Goal: Task Accomplishment & Management: Manage account settings

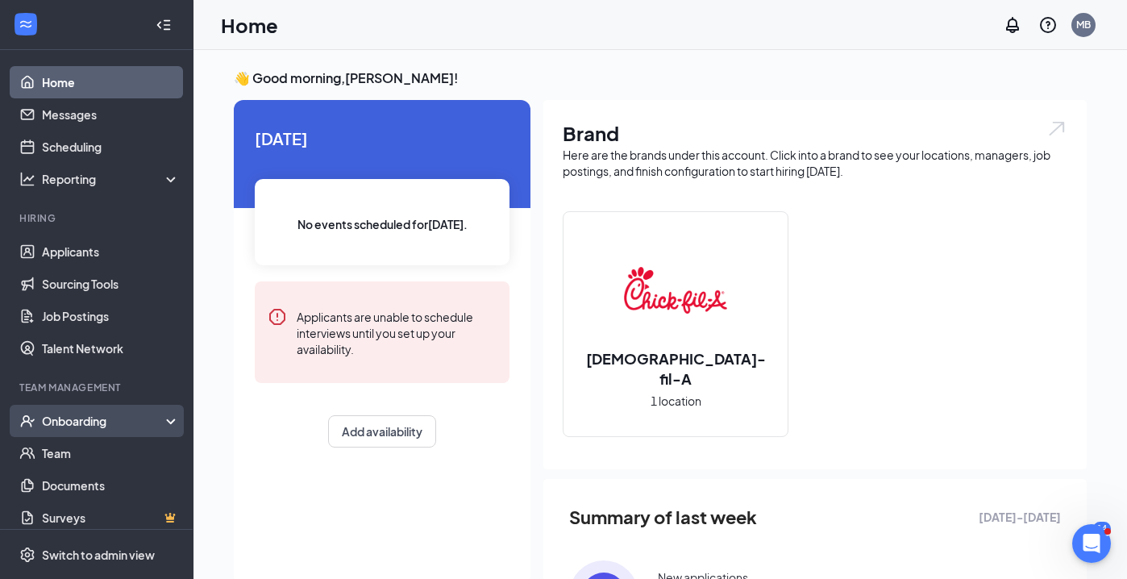
click at [110, 416] on div "Onboarding" at bounding box center [104, 421] width 124 height 16
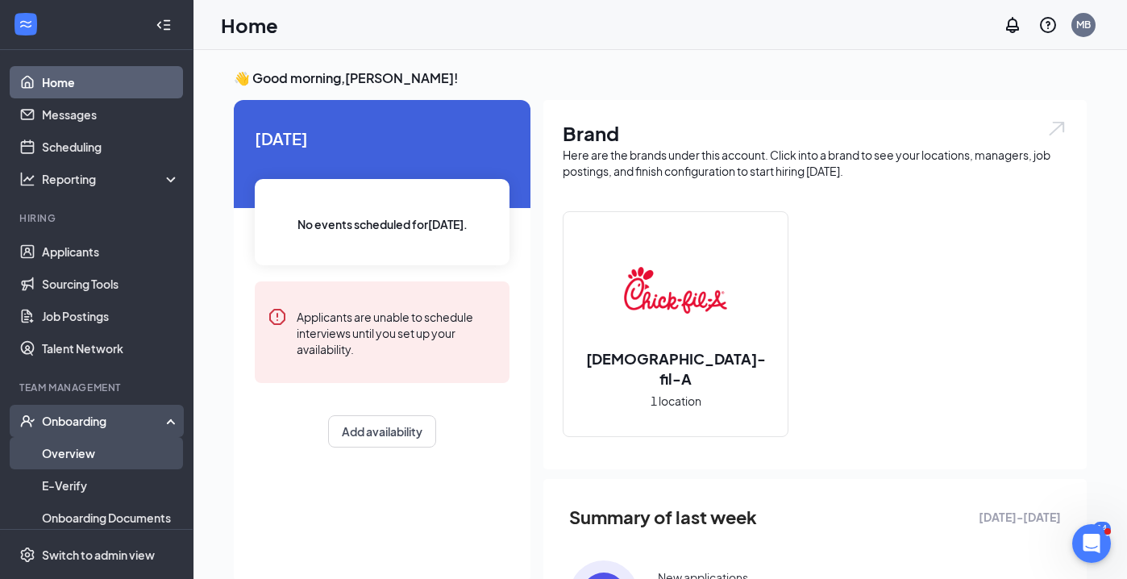
click at [96, 454] on link "Overview" at bounding box center [111, 453] width 138 height 32
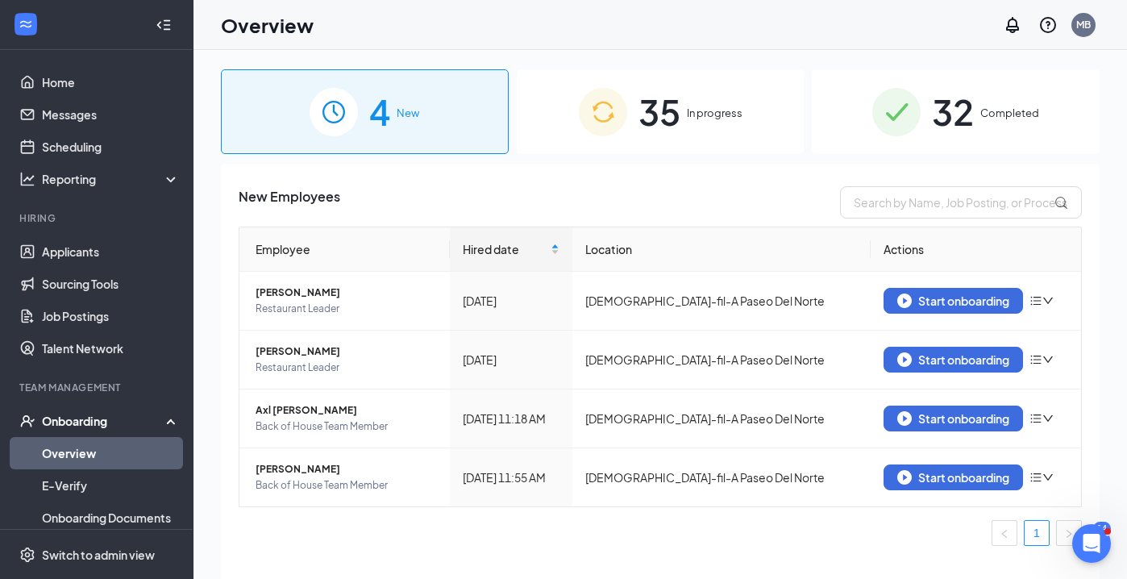
click at [664, 119] on span "35" at bounding box center [660, 112] width 42 height 56
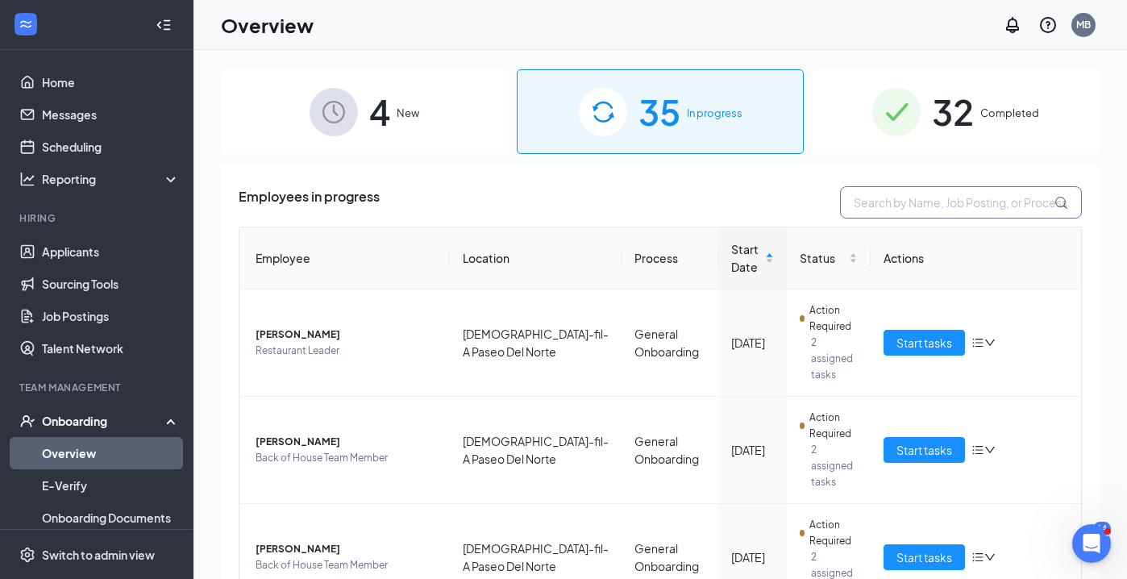
click at [868, 204] on input "text" at bounding box center [961, 202] width 242 height 32
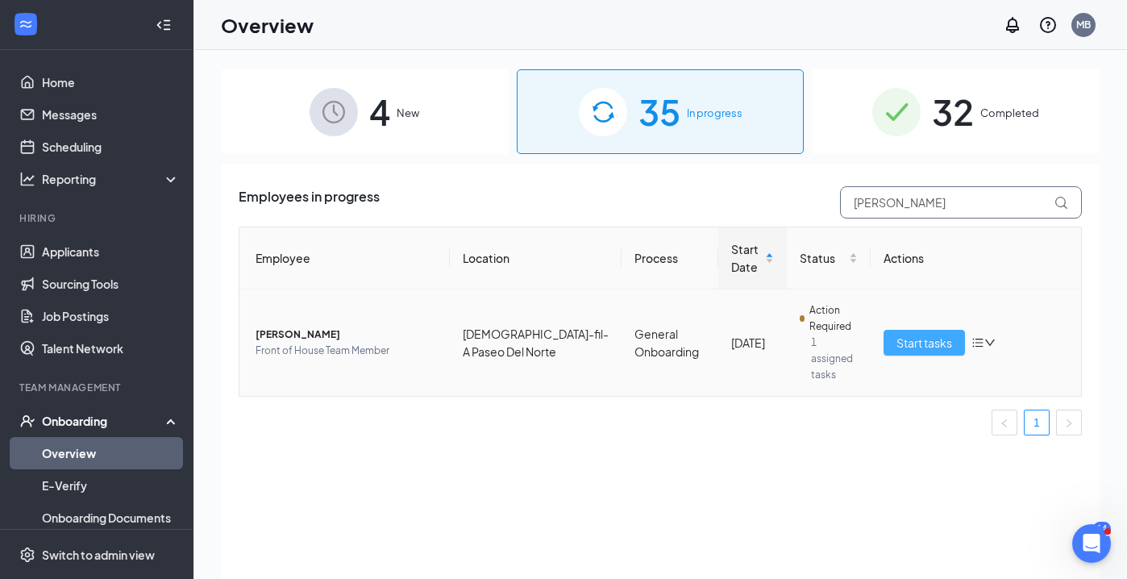
type input "[PERSON_NAME]"
click at [922, 335] on span "Start tasks" at bounding box center [925, 343] width 56 height 18
click at [922, 334] on span "Start tasks" at bounding box center [925, 343] width 56 height 18
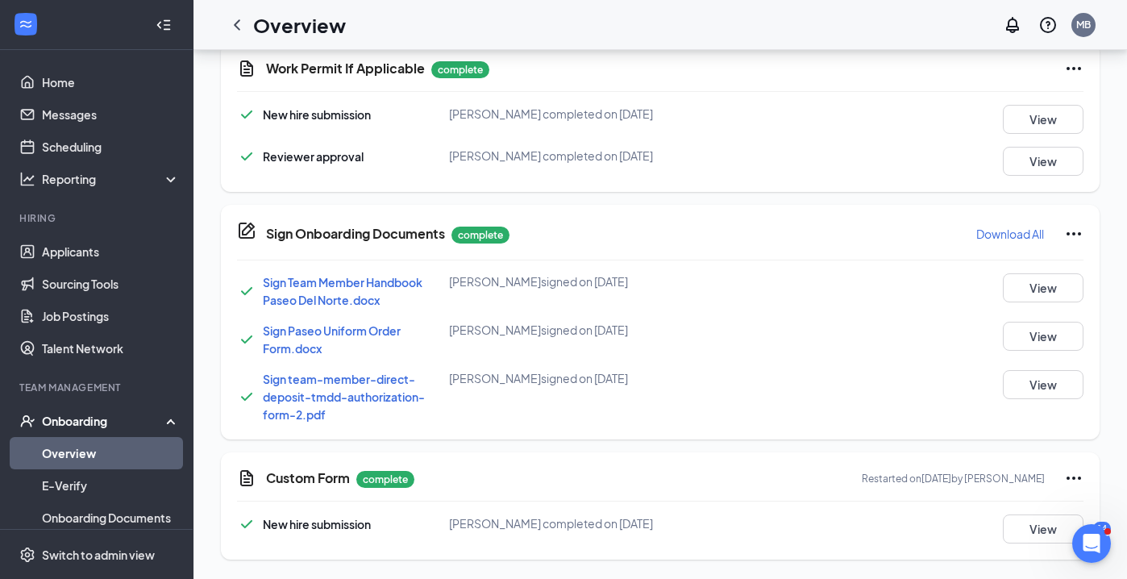
scroll to position [667, 0]
click at [1034, 531] on button "View" at bounding box center [1043, 528] width 81 height 29
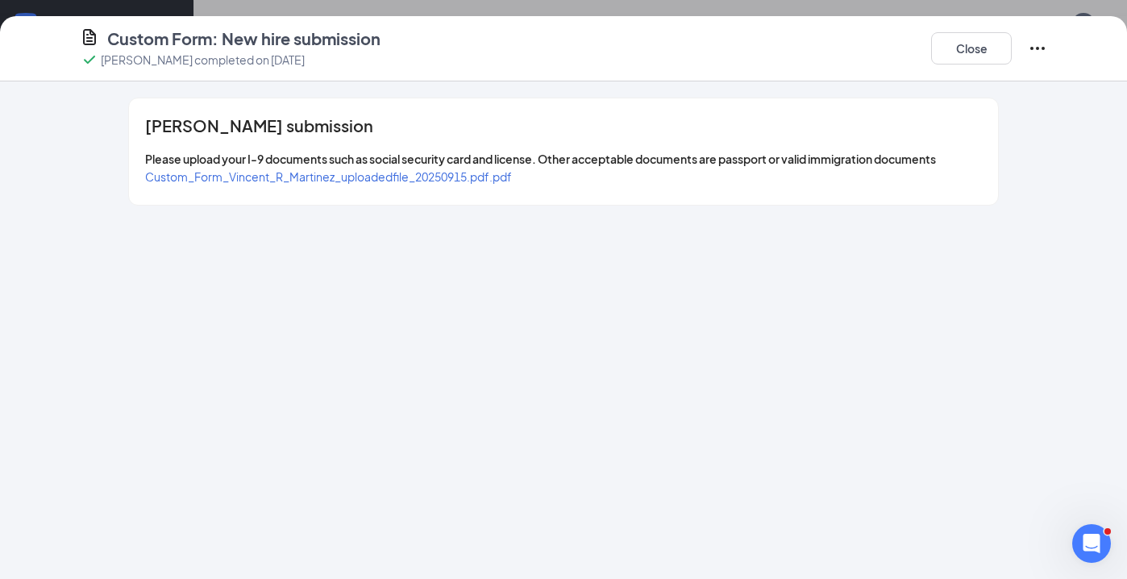
click at [326, 175] on span "Custom_Form_Vincent_R_Martinez_uploadedfile_20250915.pdf.pdf" at bounding box center [328, 176] width 367 height 15
click at [335, 177] on span "Custom_Form_Vincent_R_Martinez_uploadedfile_20250915.pdf.pdf" at bounding box center [328, 176] width 367 height 15
click at [1038, 48] on icon "Ellipses" at bounding box center [1037, 48] width 15 height 3
click at [1061, 85] on span "Restart" at bounding box center [1070, 81] width 39 height 16
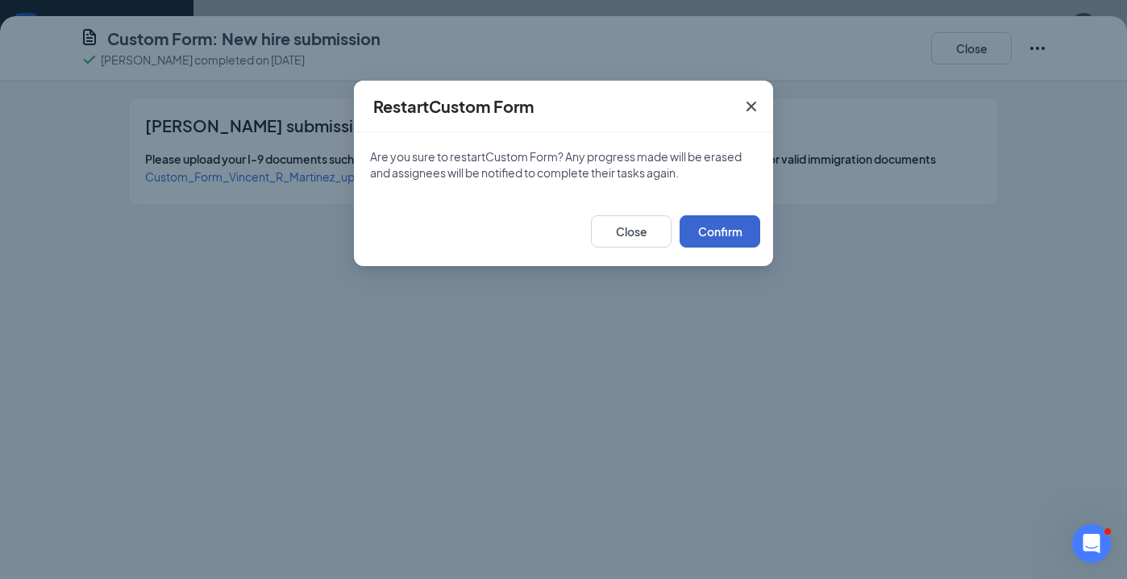
click at [723, 231] on button "Confirm" at bounding box center [720, 231] width 81 height 32
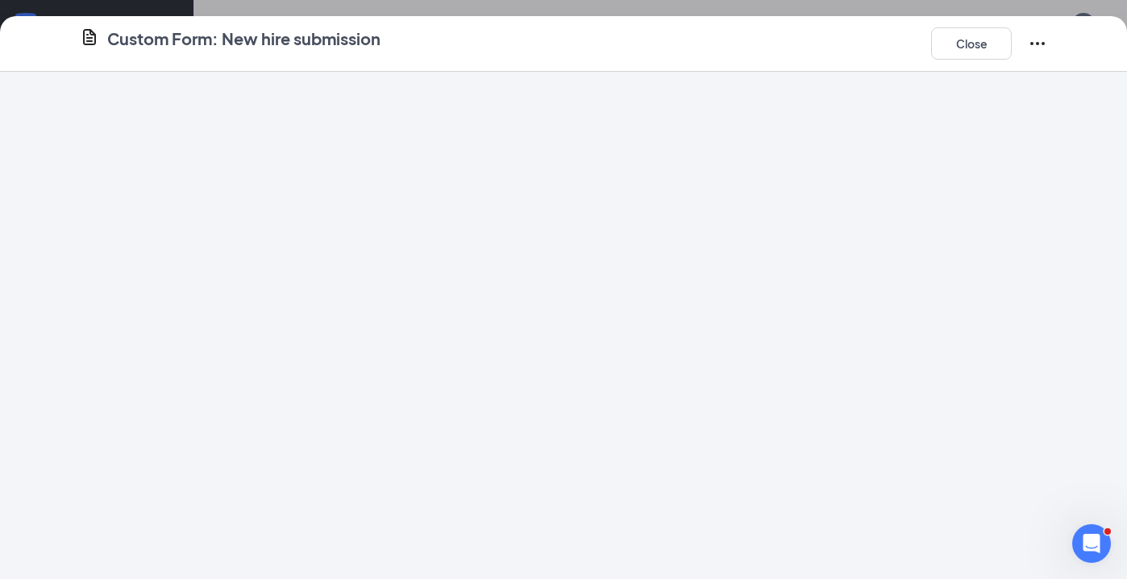
click at [723, 231] on div at bounding box center [563, 325] width 1127 height 507
click at [972, 44] on button "Close" at bounding box center [971, 43] width 81 height 32
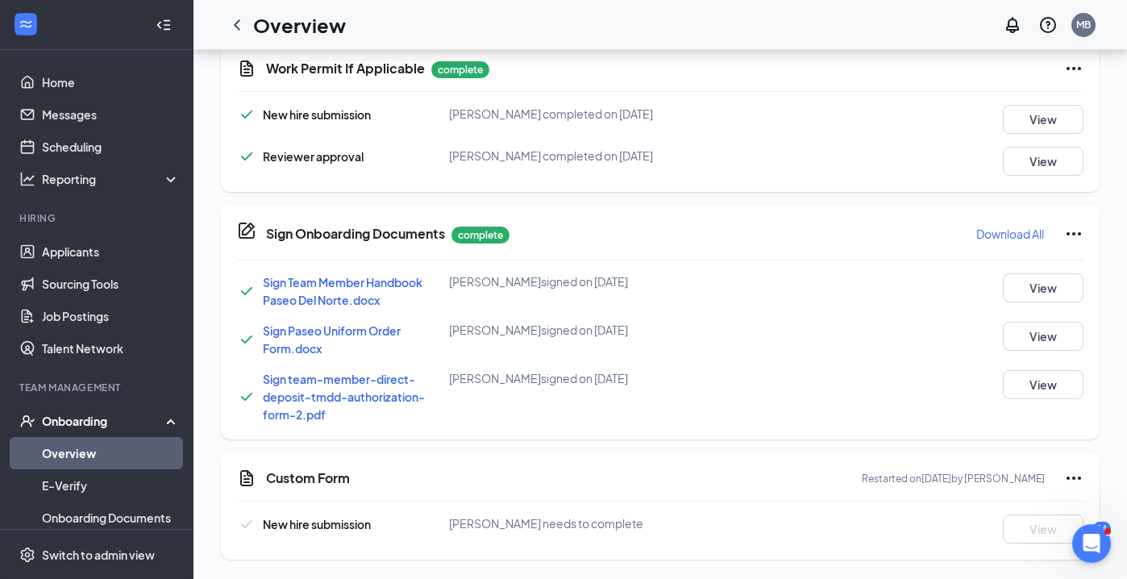
click at [1076, 478] on icon "Ellipses" at bounding box center [1074, 477] width 15 height 3
click at [691, 488] on div "Custom Form Restarted on [DATE] by [PERSON_NAME] New hire submission [PERSON_NA…" at bounding box center [660, 505] width 879 height 107
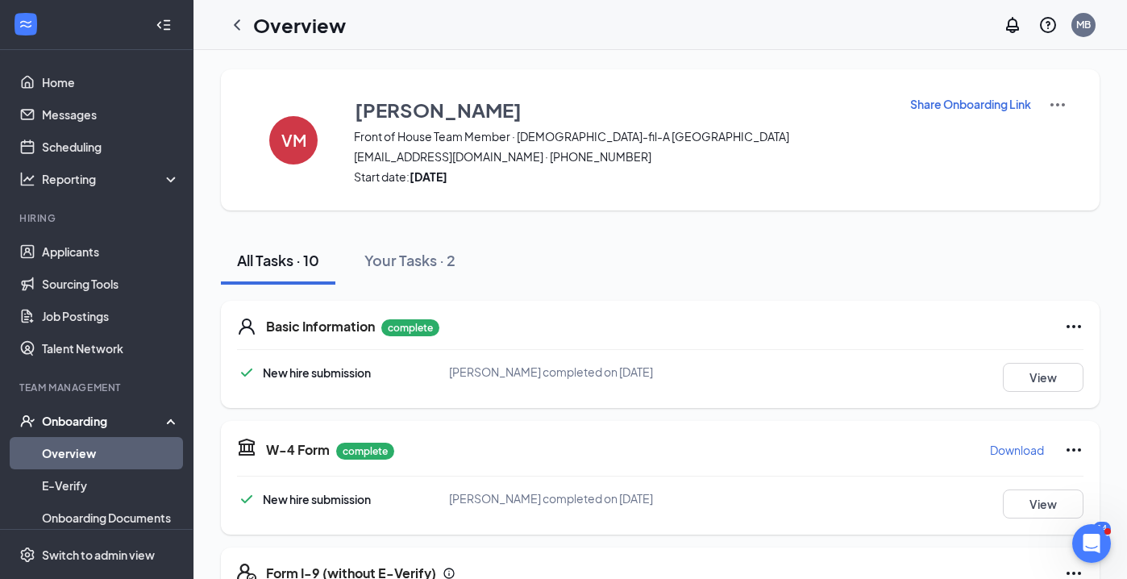
scroll to position [0, 0]
click at [956, 106] on p "Share Onboarding Link" at bounding box center [970, 104] width 121 height 16
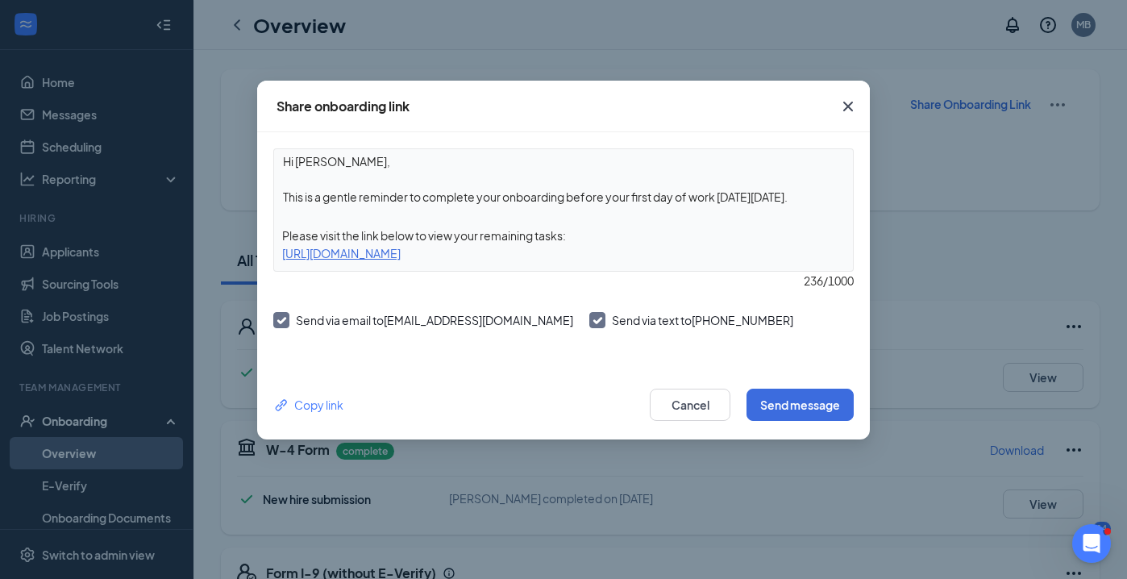
click at [956, 106] on div "Share onboarding link Hi [PERSON_NAME], This is a gentle reminder to complete y…" at bounding box center [563, 289] width 1127 height 579
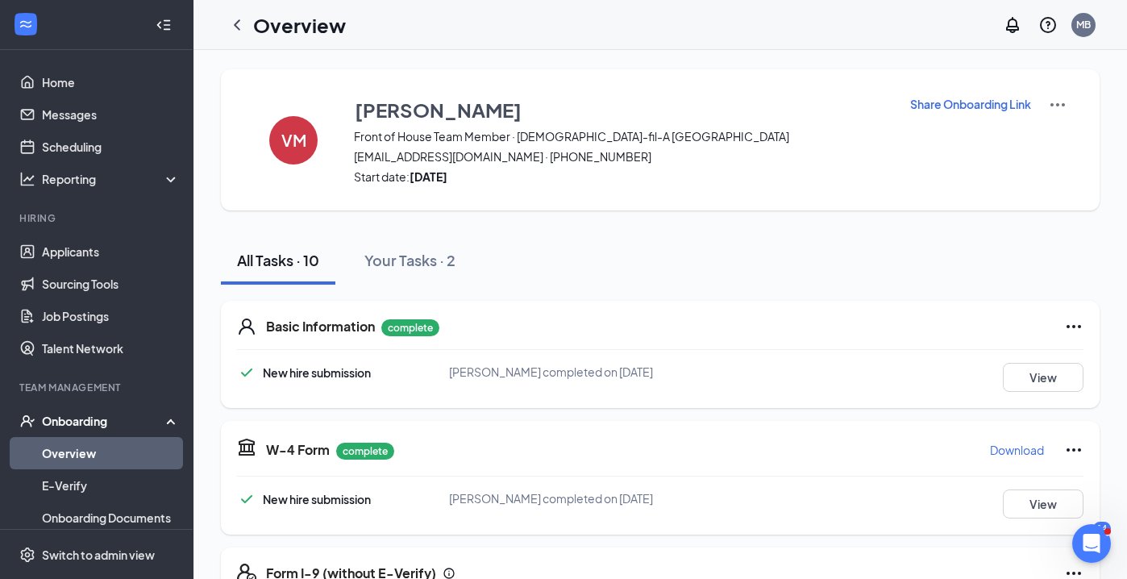
click at [959, 106] on p "Share Onboarding Link" at bounding box center [970, 104] width 121 height 16
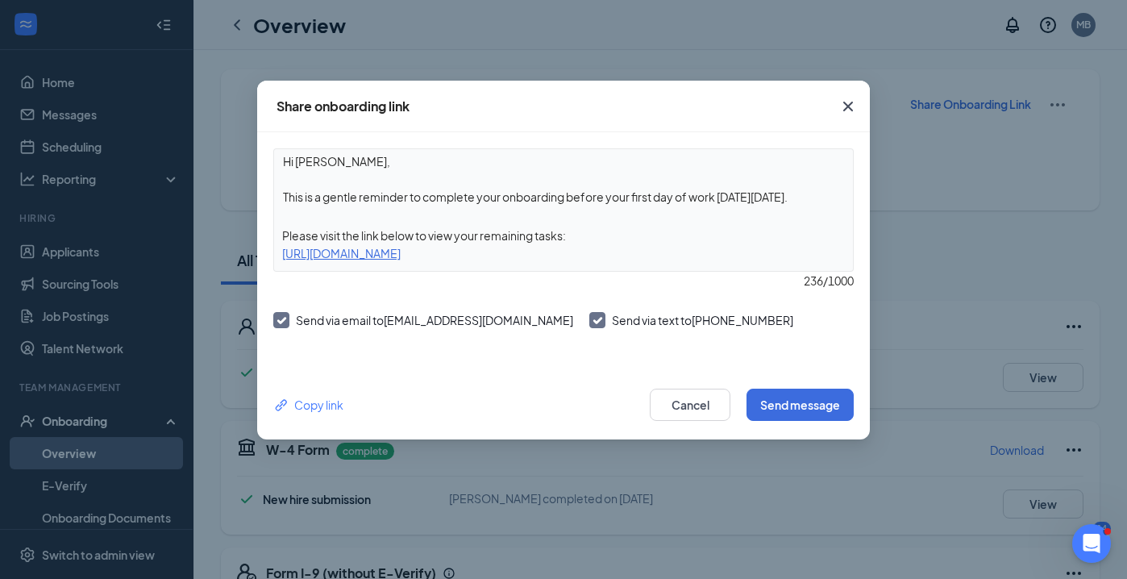
drag, startPoint x: 801, startPoint y: 199, endPoint x: 266, endPoint y: 198, distance: 535.3
click at [264, 200] on div "Hi [PERSON_NAME], This is a gentle reminder to complete your onboarding before …" at bounding box center [563, 251] width 613 height 238
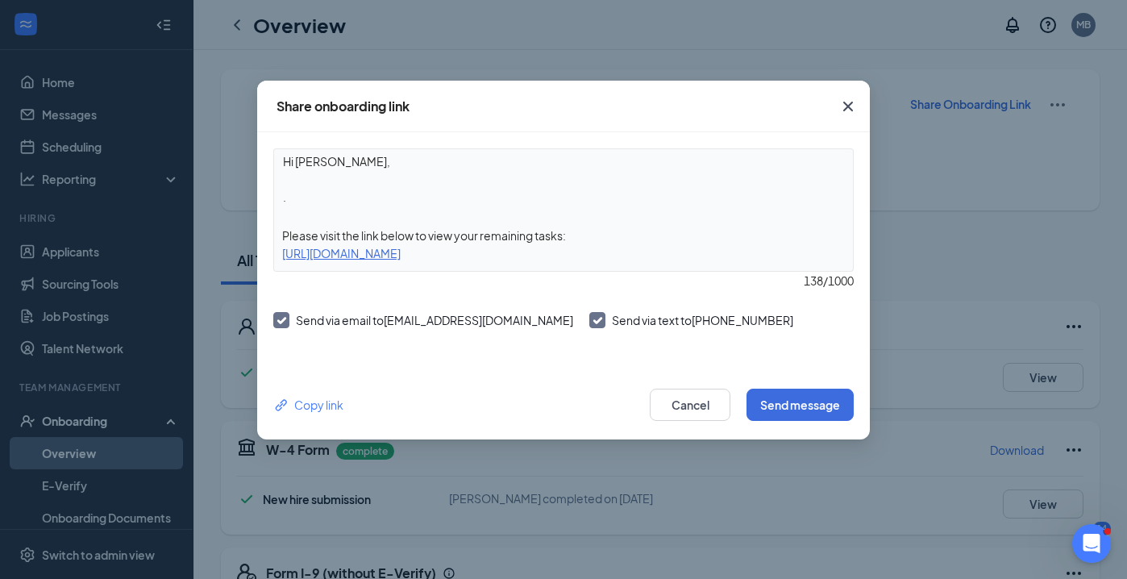
click at [291, 198] on textarea "Hi [PERSON_NAME], ." at bounding box center [563, 179] width 579 height 60
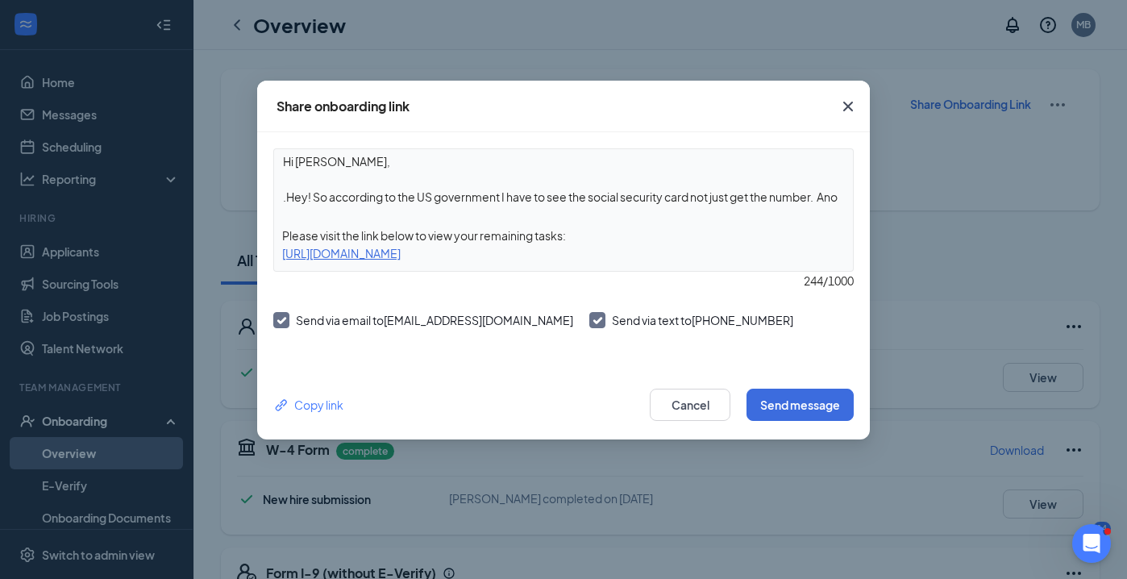
scroll to position [13, 0]
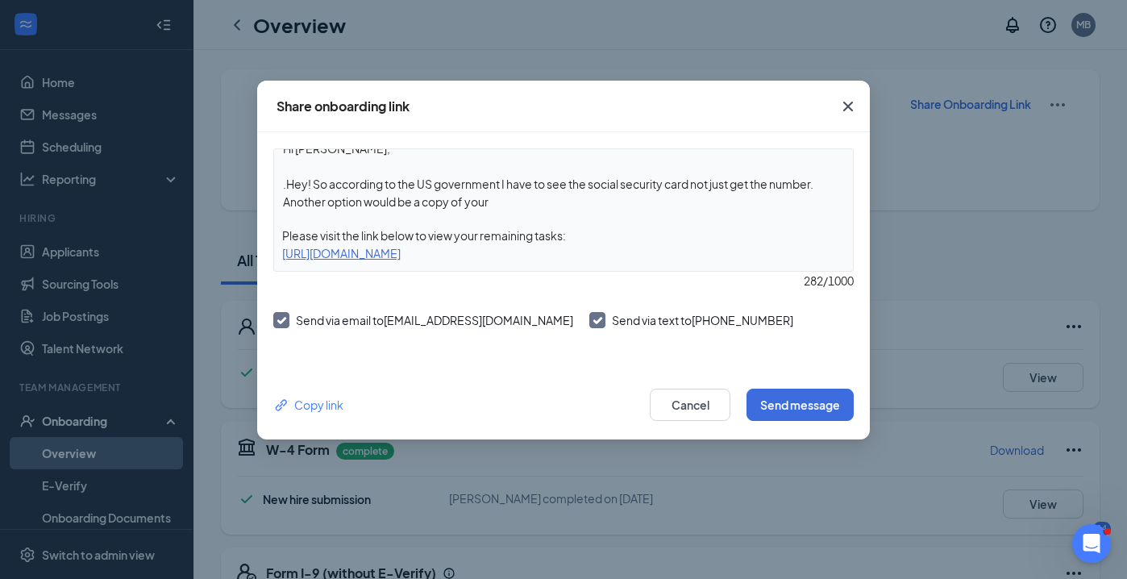
click at [426, 206] on textarea "Hi [PERSON_NAME], .Hey! So according to the US government I have to see the soc…" at bounding box center [563, 179] width 579 height 60
click at [550, 201] on textarea "Hi [PERSON_NAME], .Hey! So according to the US government I have to see the soc…" at bounding box center [563, 179] width 579 height 60
type textarea "Hi [PERSON_NAME], .Hey! So according to the US government I have to see the soc…"
click at [800, 404] on button "Send message" at bounding box center [800, 405] width 107 height 32
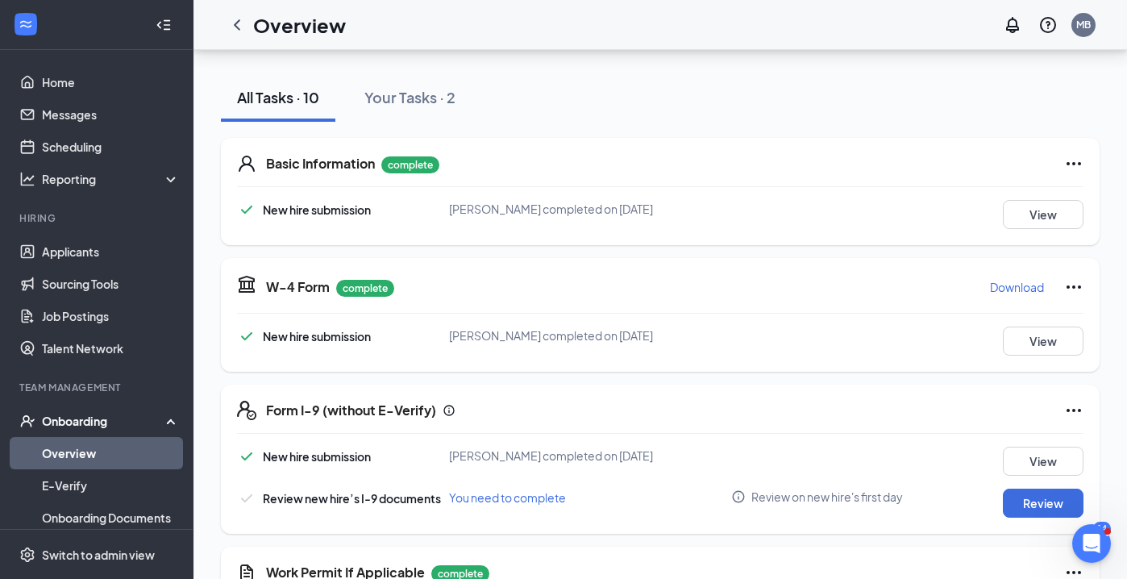
scroll to position [162, 0]
